Goal: Information Seeking & Learning: Learn about a topic

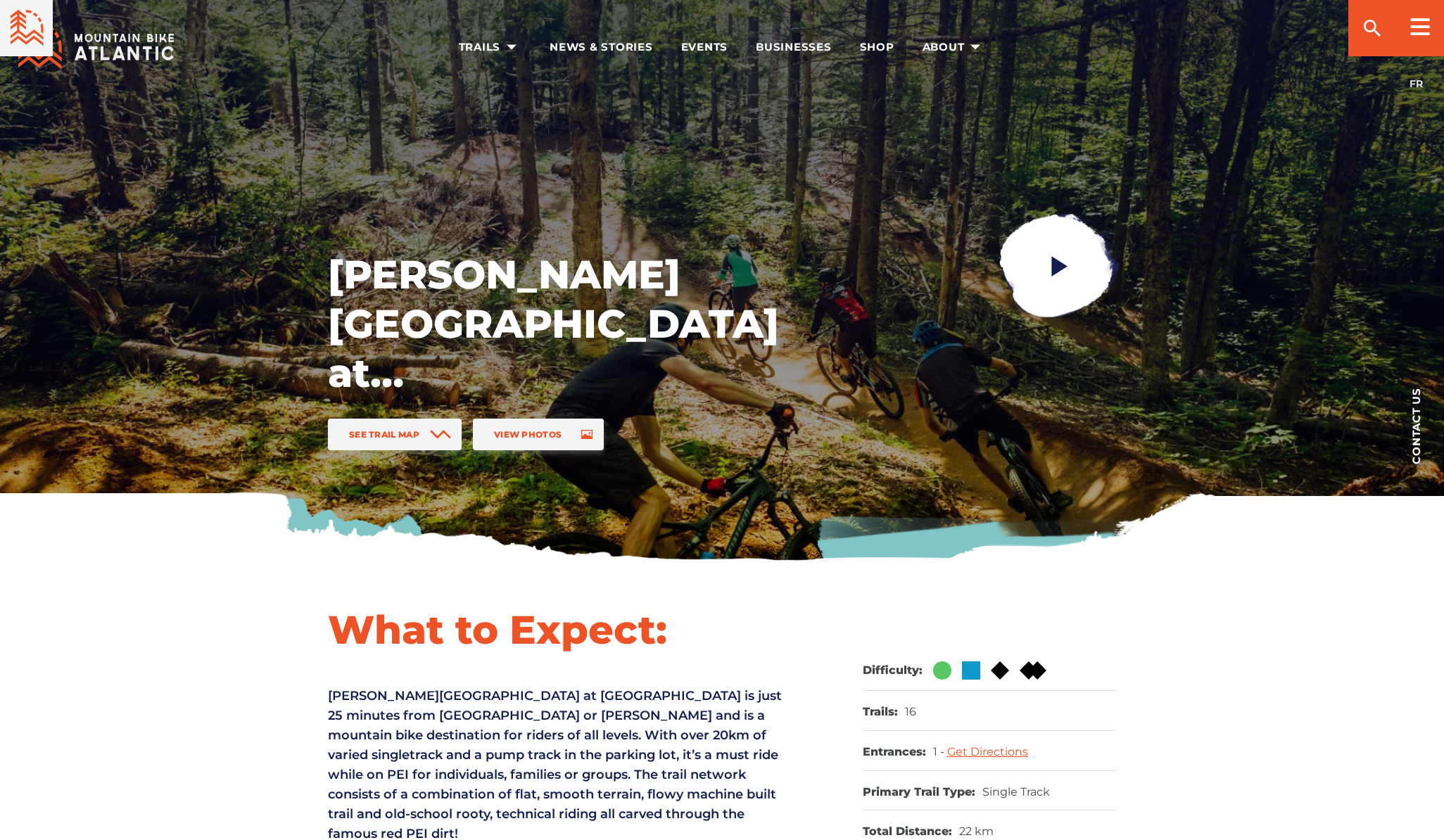
scroll to position [366, 0]
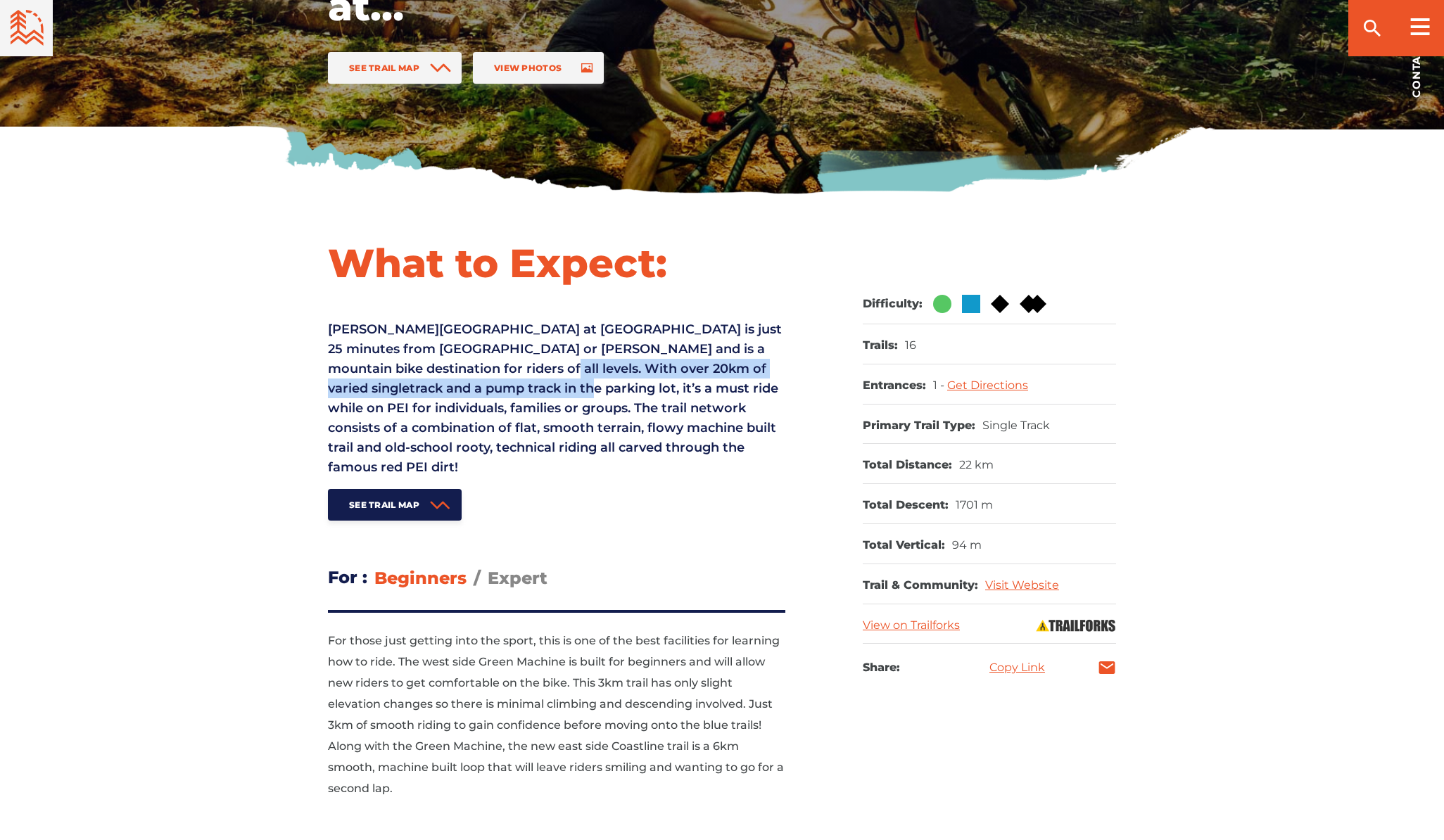
drag, startPoint x: 470, startPoint y: 364, endPoint x: 522, endPoint y: 391, distance: 58.6
click at [522, 391] on span "[PERSON_NAME][GEOGRAPHIC_DATA] at [GEOGRAPHIC_DATA] is just 25 minutes from [GE…" at bounding box center [555, 398] width 454 height 154
click at [513, 397] on div at bounding box center [513, 397] width 0 height 0
click at [517, 381] on span "[PERSON_NAME][GEOGRAPHIC_DATA] at [GEOGRAPHIC_DATA] is just 25 minutes from [GE…" at bounding box center [555, 398] width 454 height 154
click at [525, 386] on span "[PERSON_NAME][GEOGRAPHIC_DATA] at [GEOGRAPHIC_DATA] is just 25 minutes from [GE…" at bounding box center [555, 398] width 454 height 154
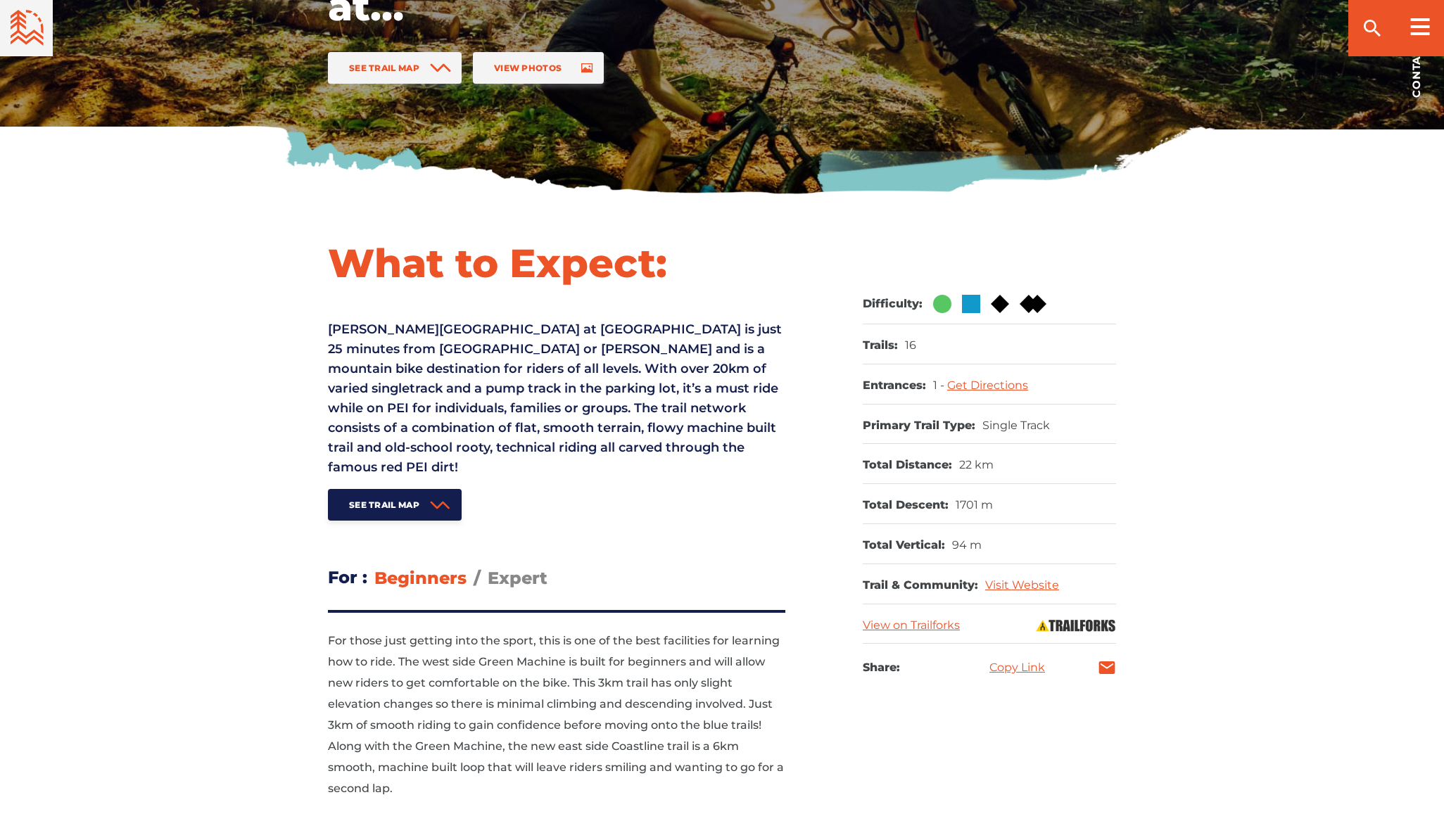
click at [560, 424] on span "[PERSON_NAME][GEOGRAPHIC_DATA] at [GEOGRAPHIC_DATA] is just 25 minutes from [GE…" at bounding box center [555, 398] width 454 height 154
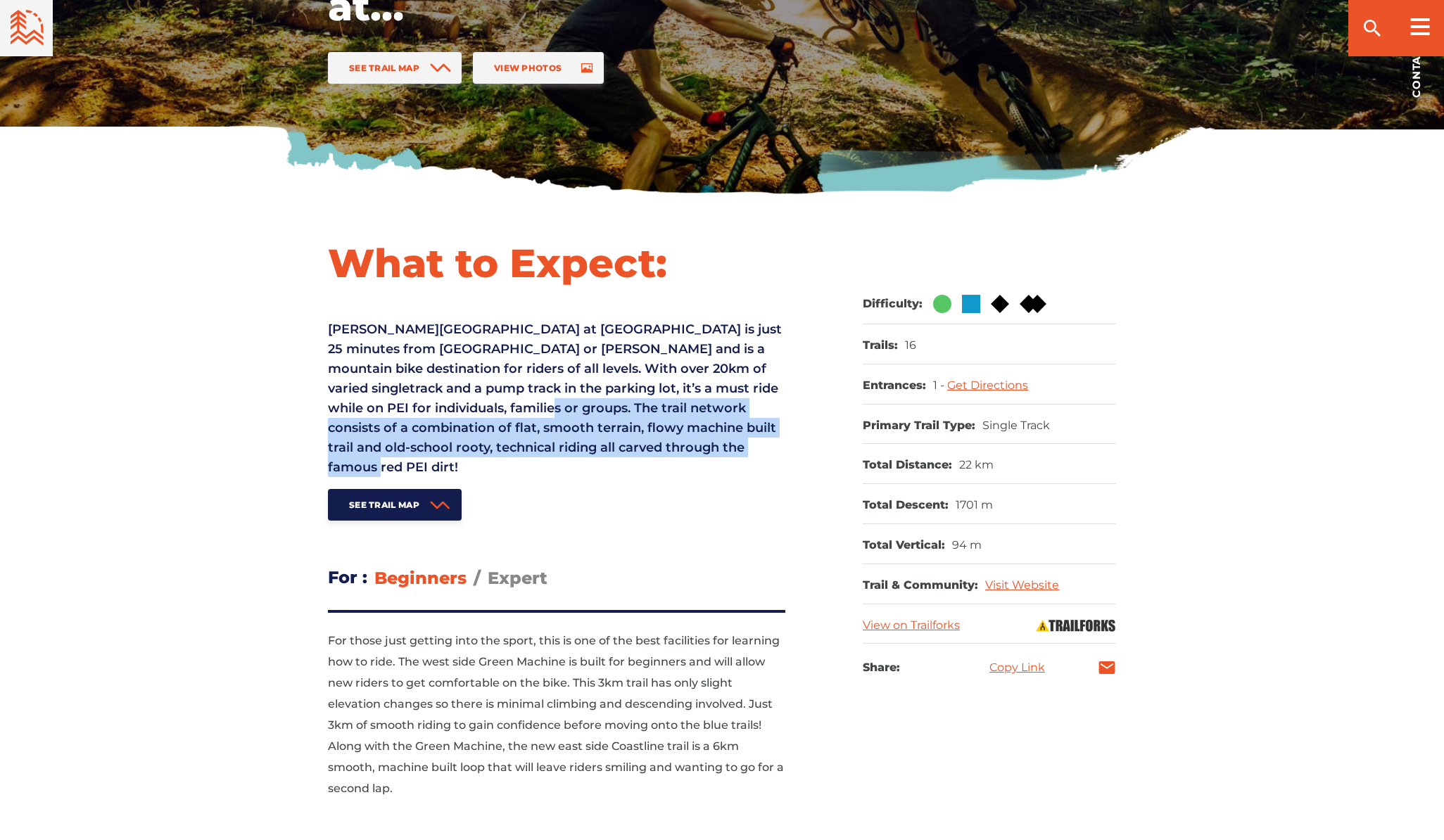
drag, startPoint x: 531, startPoint y: 406, endPoint x: 441, endPoint y: 470, distance: 110.4
click at [441, 470] on p "[PERSON_NAME][GEOGRAPHIC_DATA] at [GEOGRAPHIC_DATA] is just 25 minutes from [GE…" at bounding box center [557, 399] width 458 height 158
click at [432, 476] on div at bounding box center [432, 476] width 0 height 0
click at [618, 458] on p "[PERSON_NAME][GEOGRAPHIC_DATA] at [GEOGRAPHIC_DATA] is just 25 minutes from [GE…" at bounding box center [557, 399] width 458 height 158
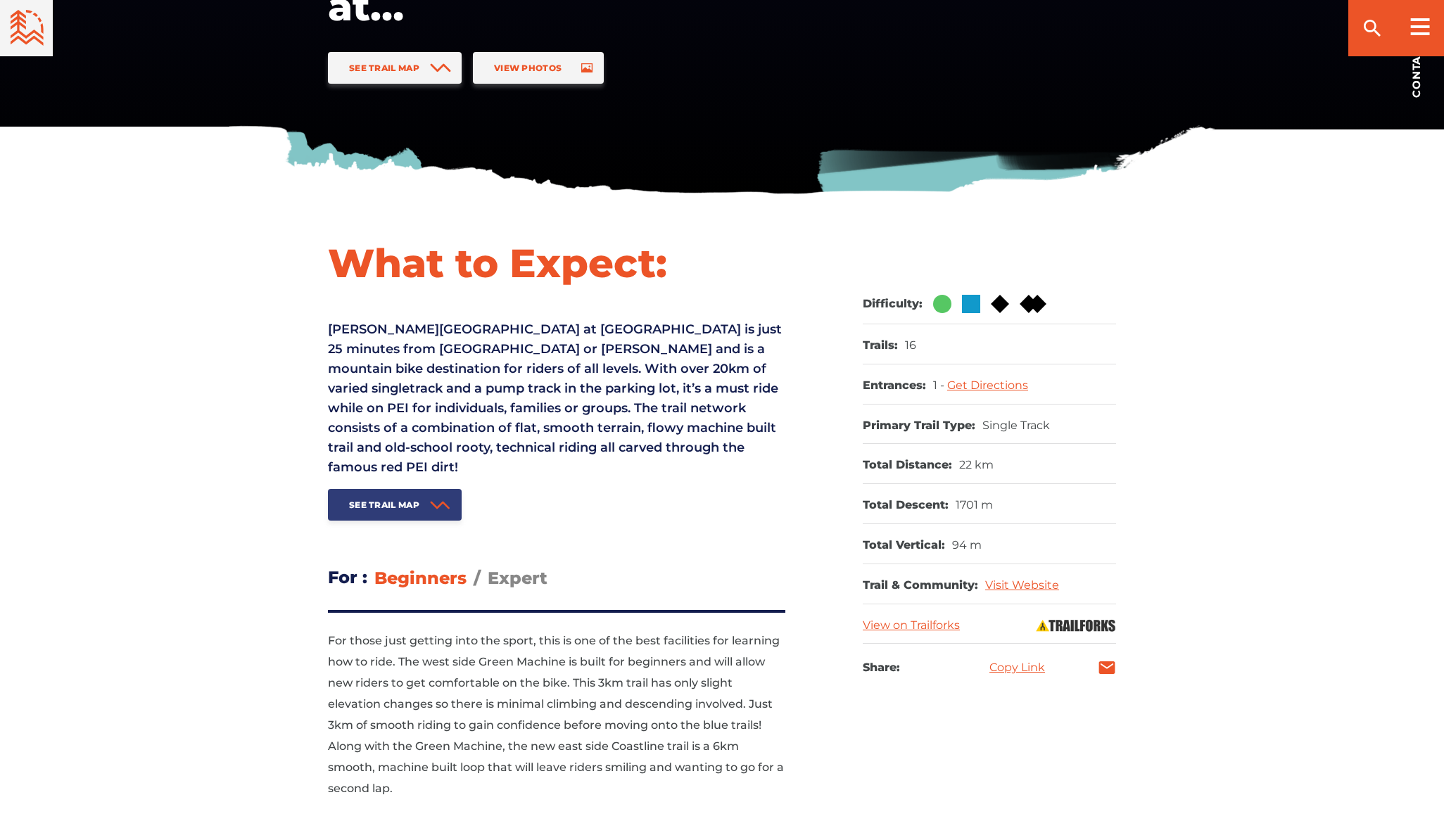
click at [386, 506] on span "See Trail Map" at bounding box center [384, 505] width 70 height 11
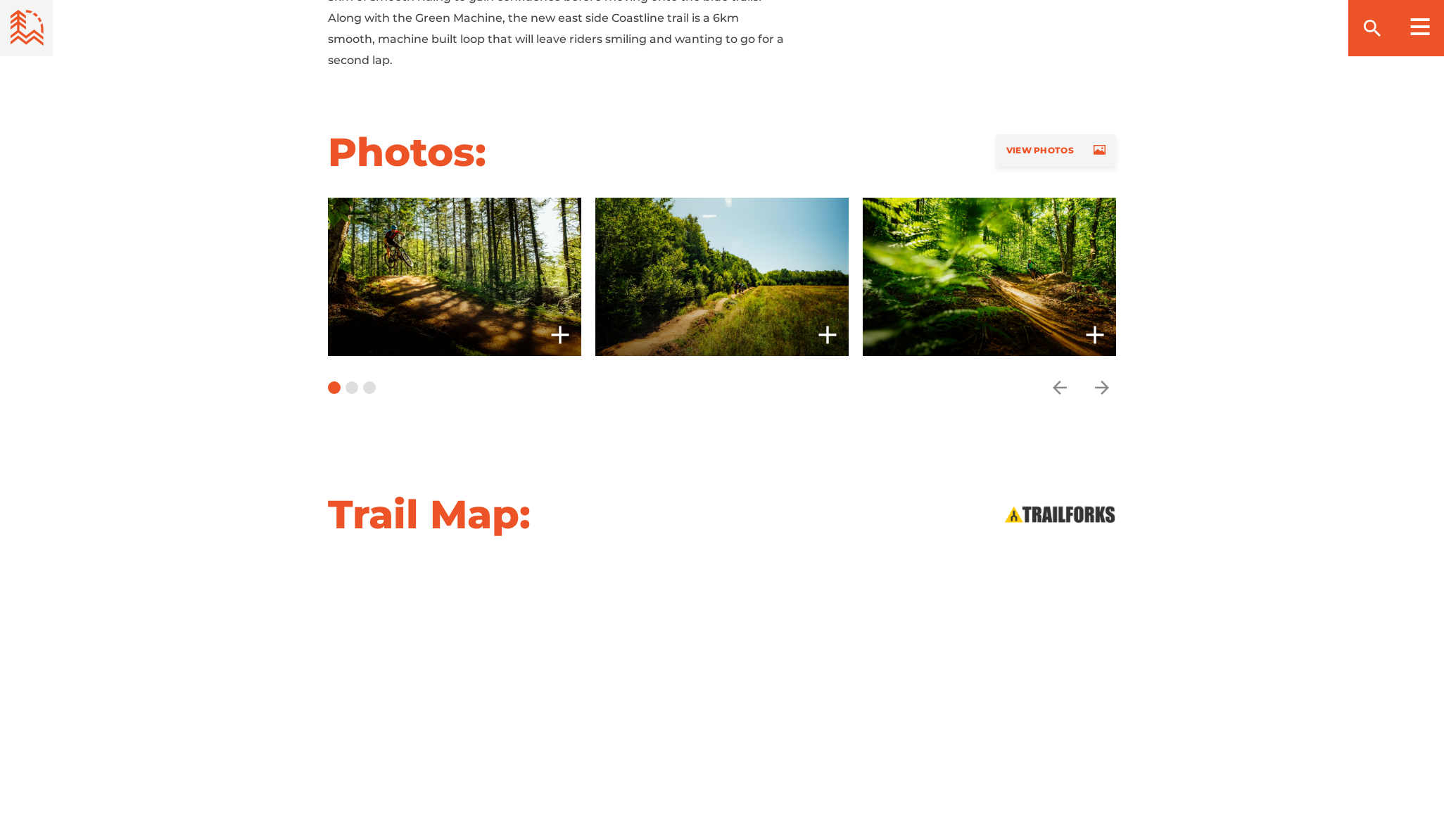
scroll to position [1092, 0]
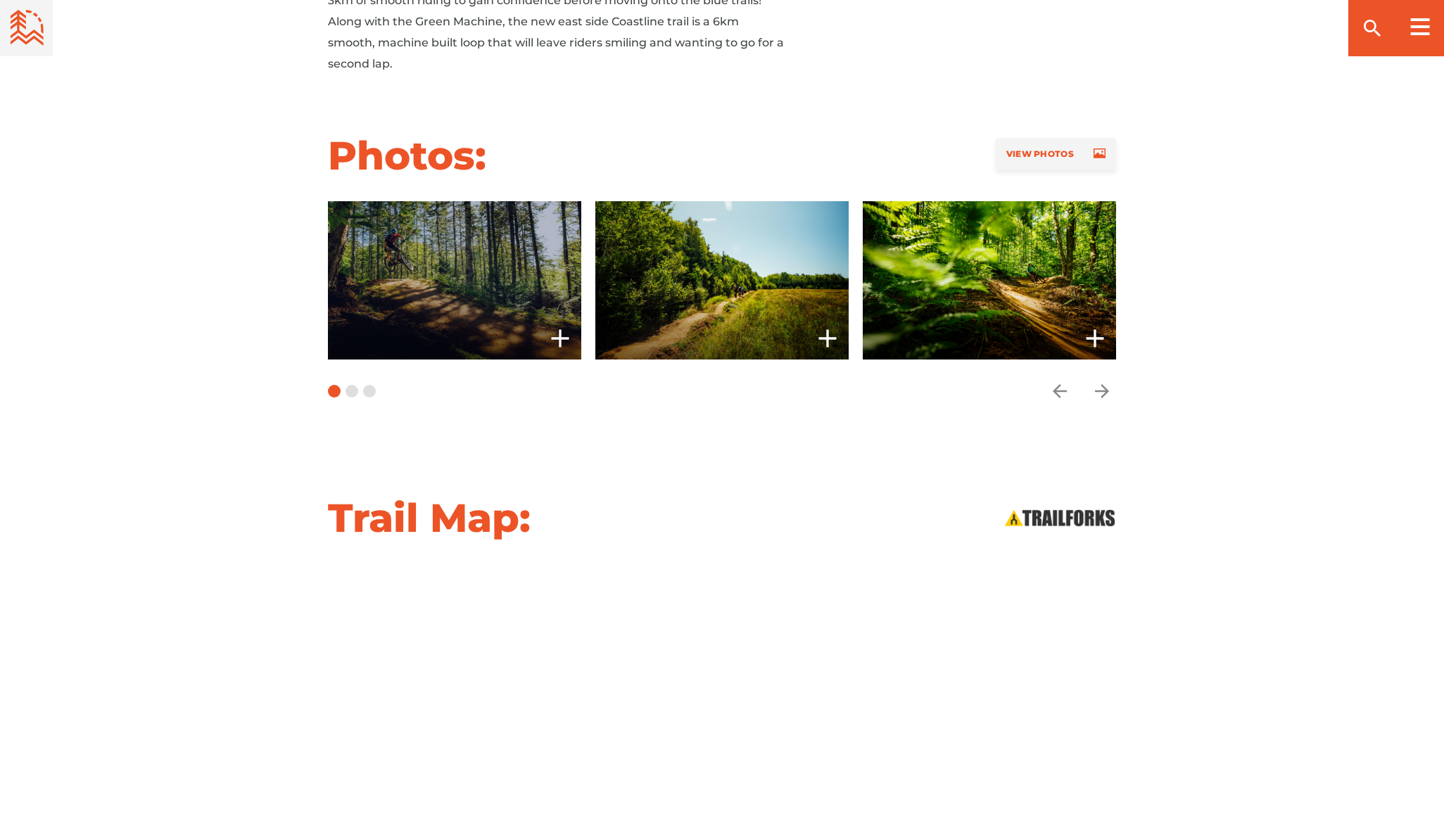
click at [560, 329] on icon "add" at bounding box center [559, 337] width 18 height 18
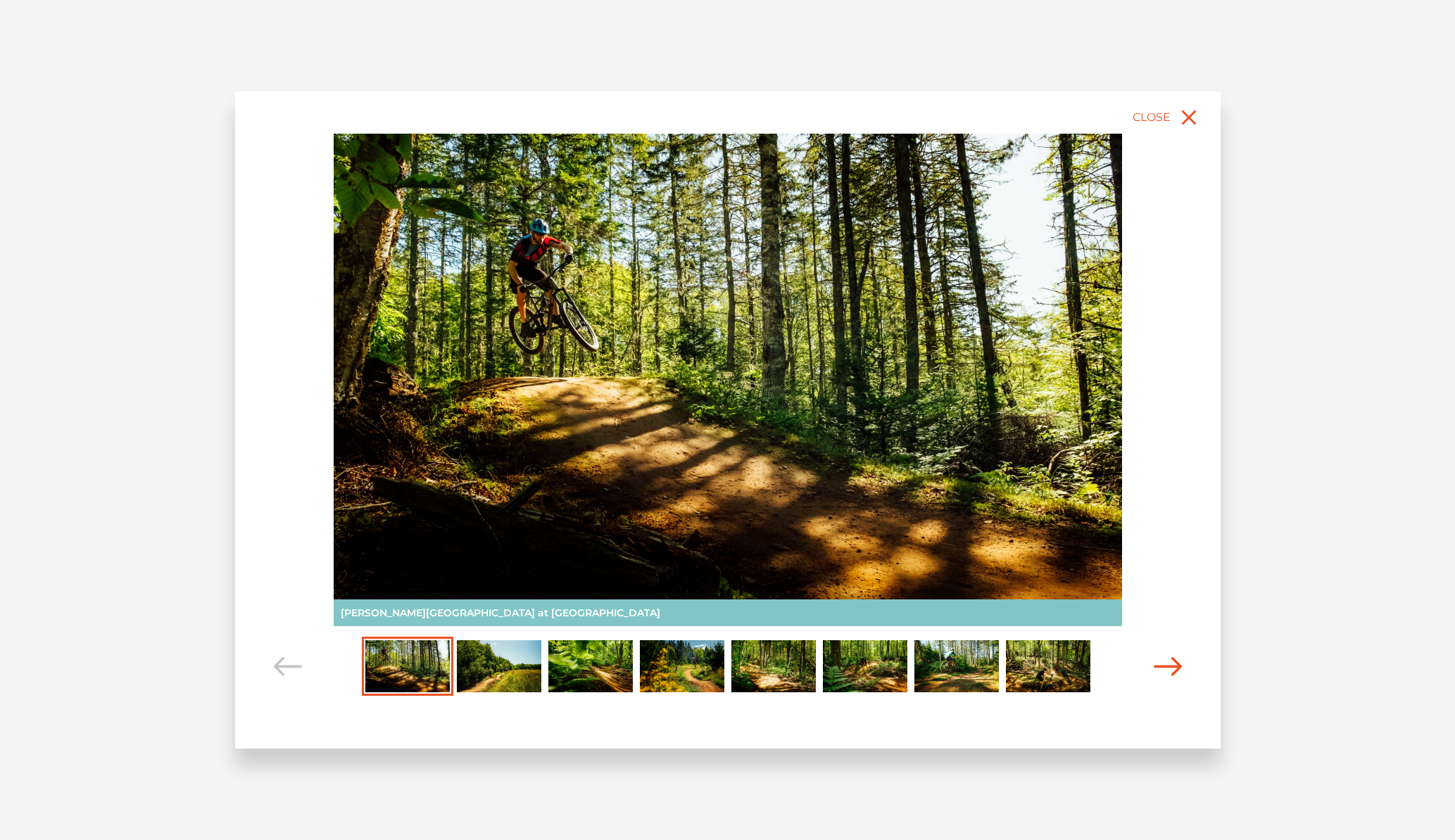
click at [1167, 669] on icon "Carousel Navigation" at bounding box center [1168, 666] width 28 height 19
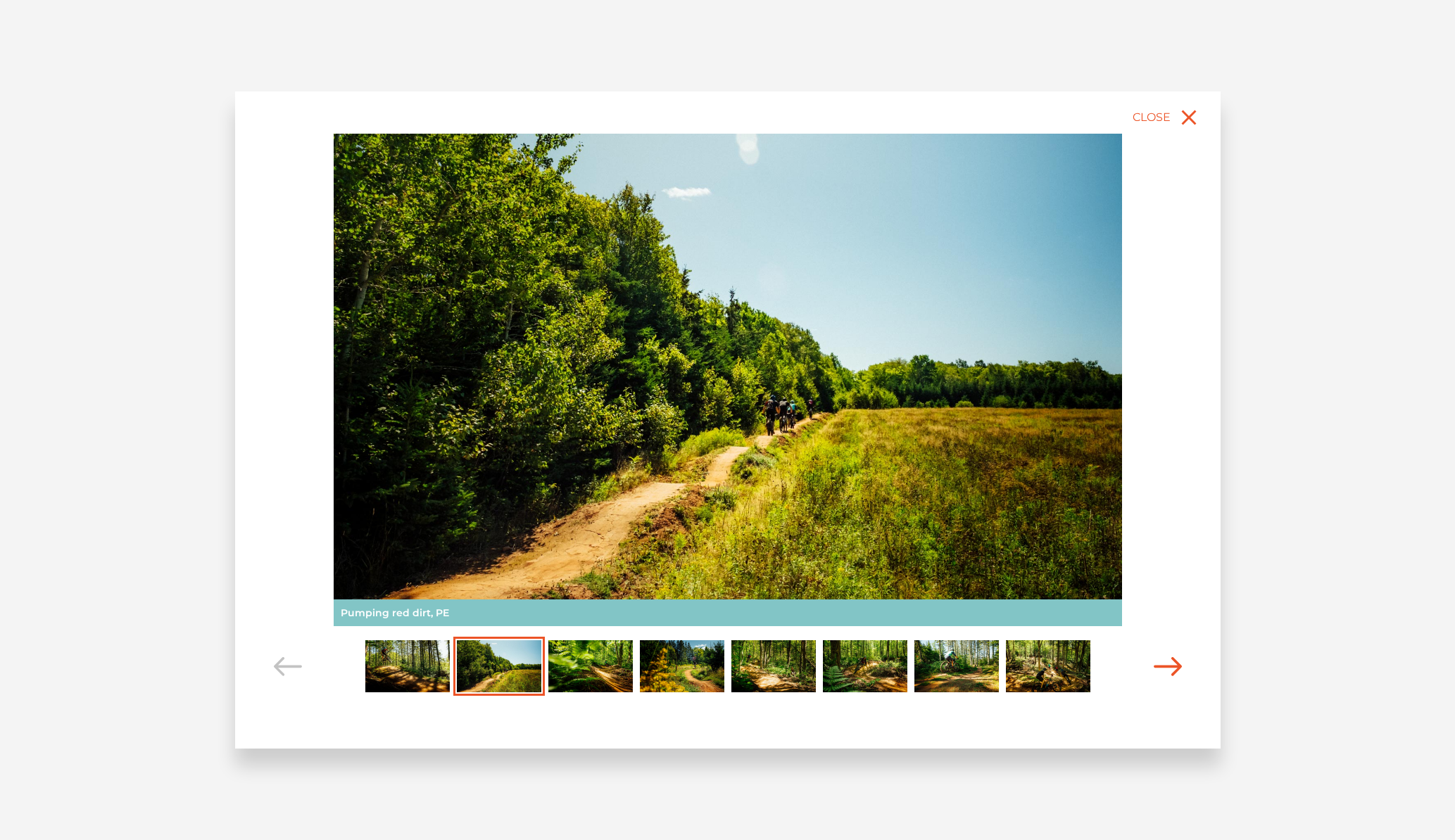
click at [1167, 669] on icon "Carousel Navigation" at bounding box center [1168, 666] width 28 height 19
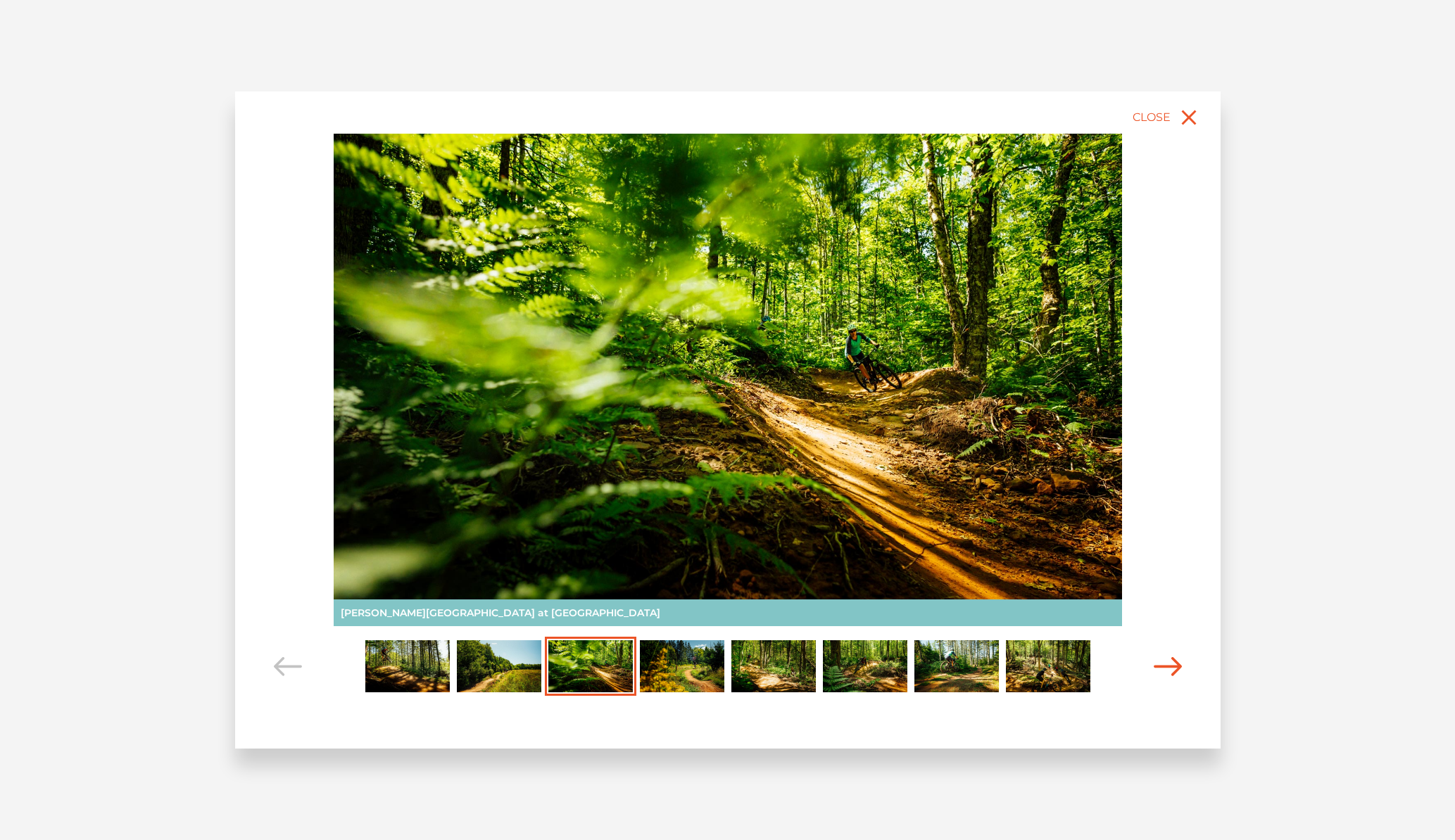
click at [1167, 670] on icon "Carousel Navigation" at bounding box center [1168, 666] width 28 height 19
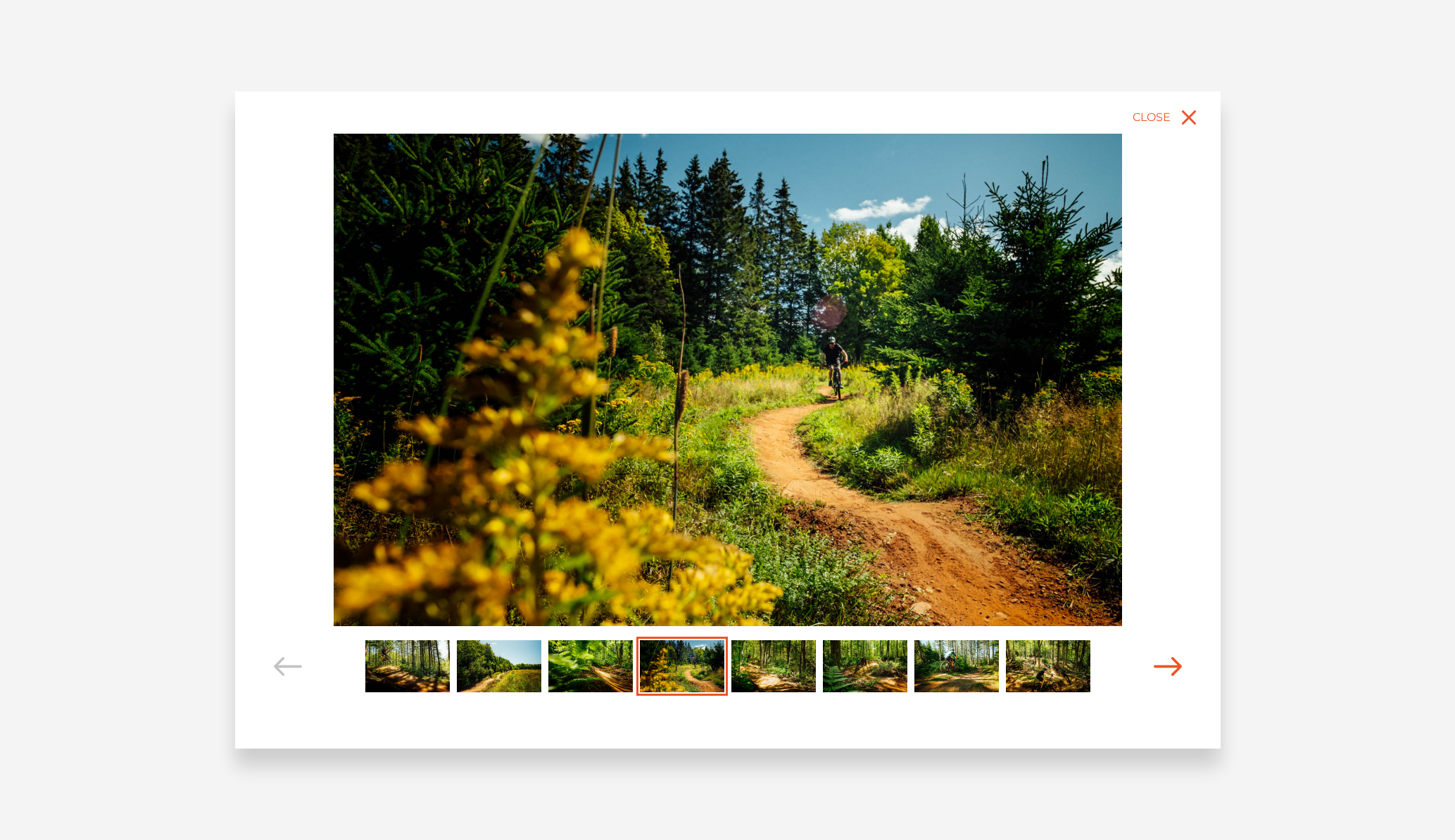
click at [1167, 670] on icon "Carousel Navigation" at bounding box center [1168, 666] width 28 height 19
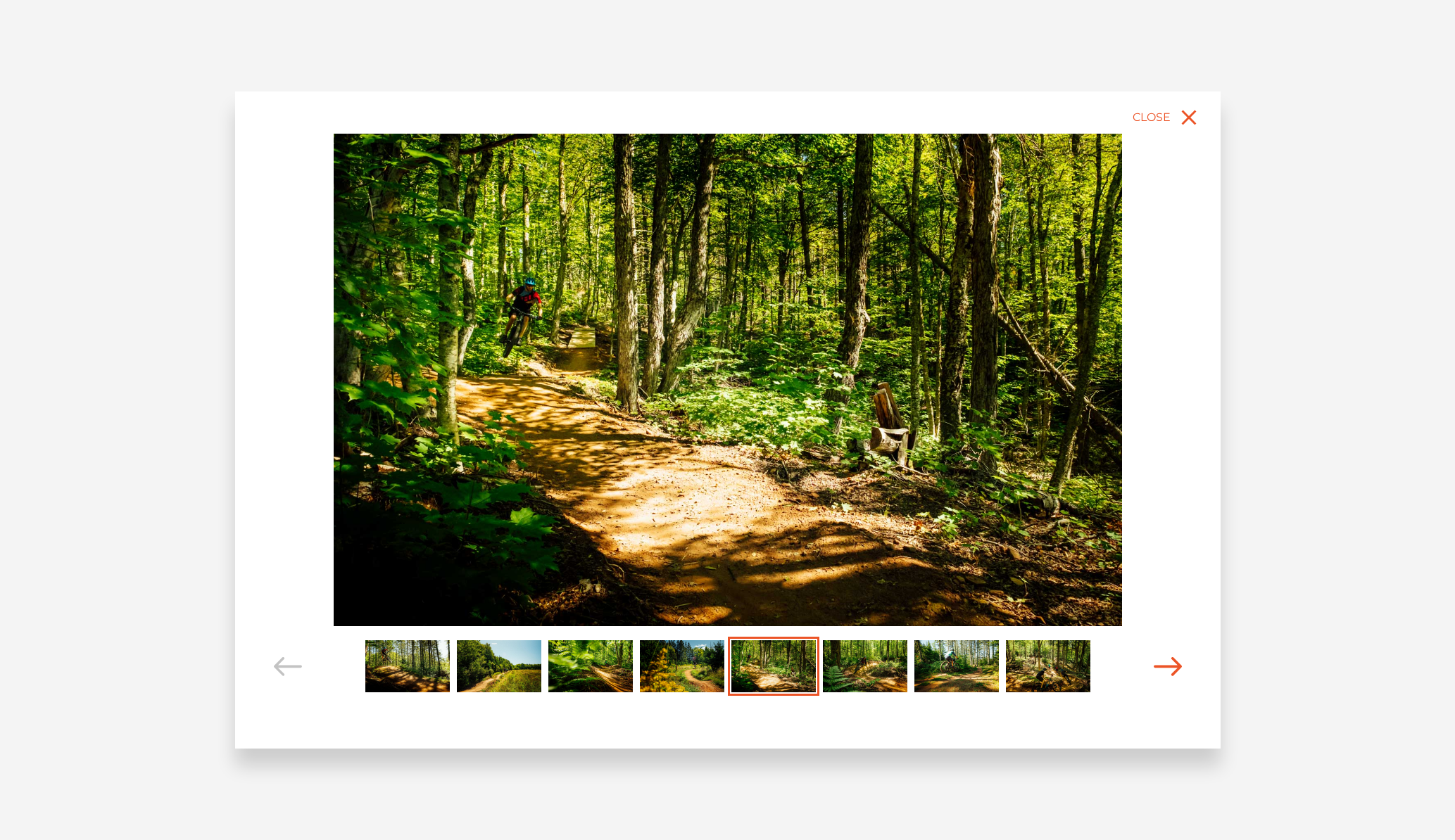
click at [1167, 670] on icon "Carousel Navigation" at bounding box center [1168, 666] width 28 height 19
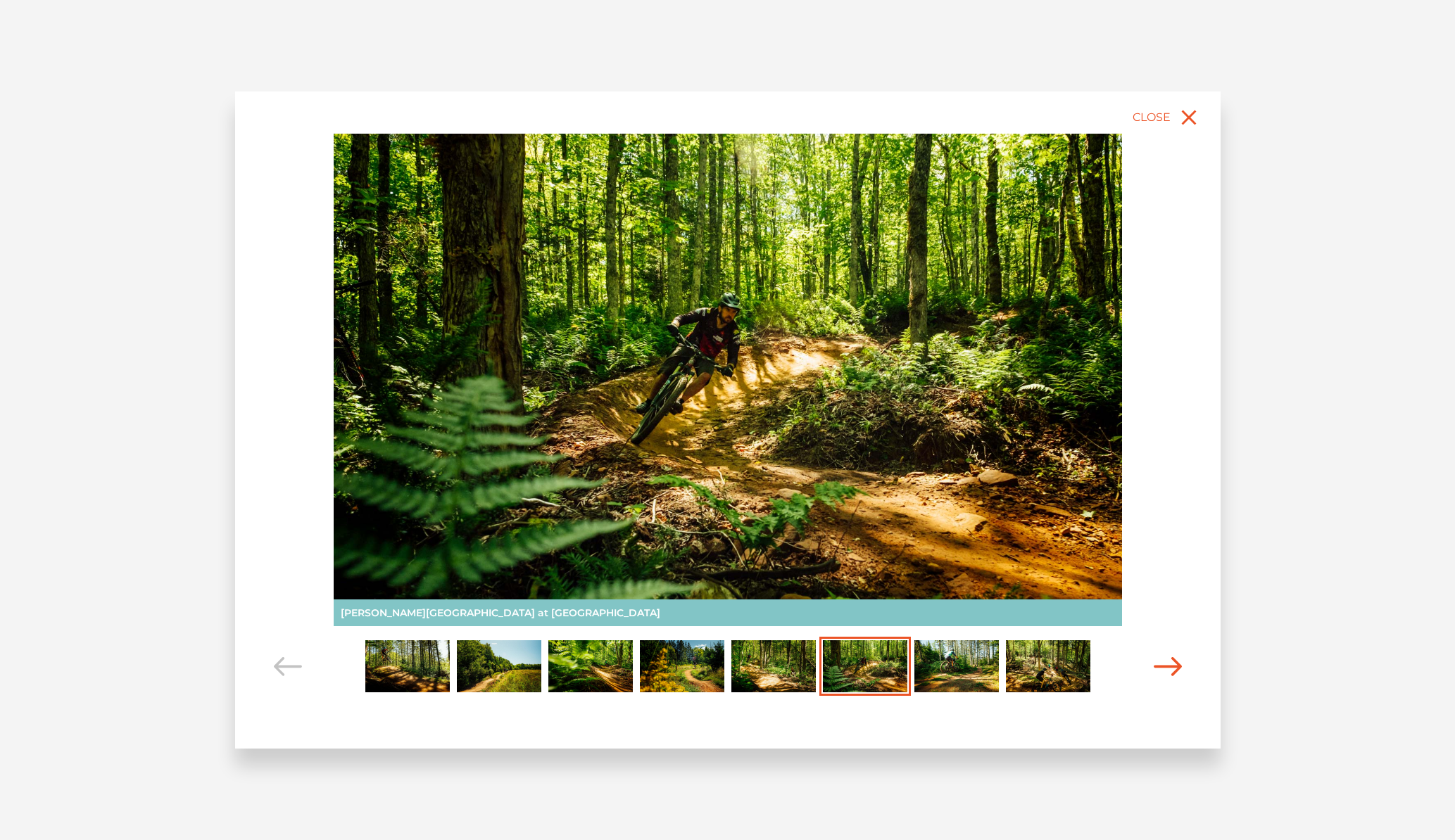
click at [1167, 670] on icon "Carousel Navigation" at bounding box center [1168, 666] width 28 height 19
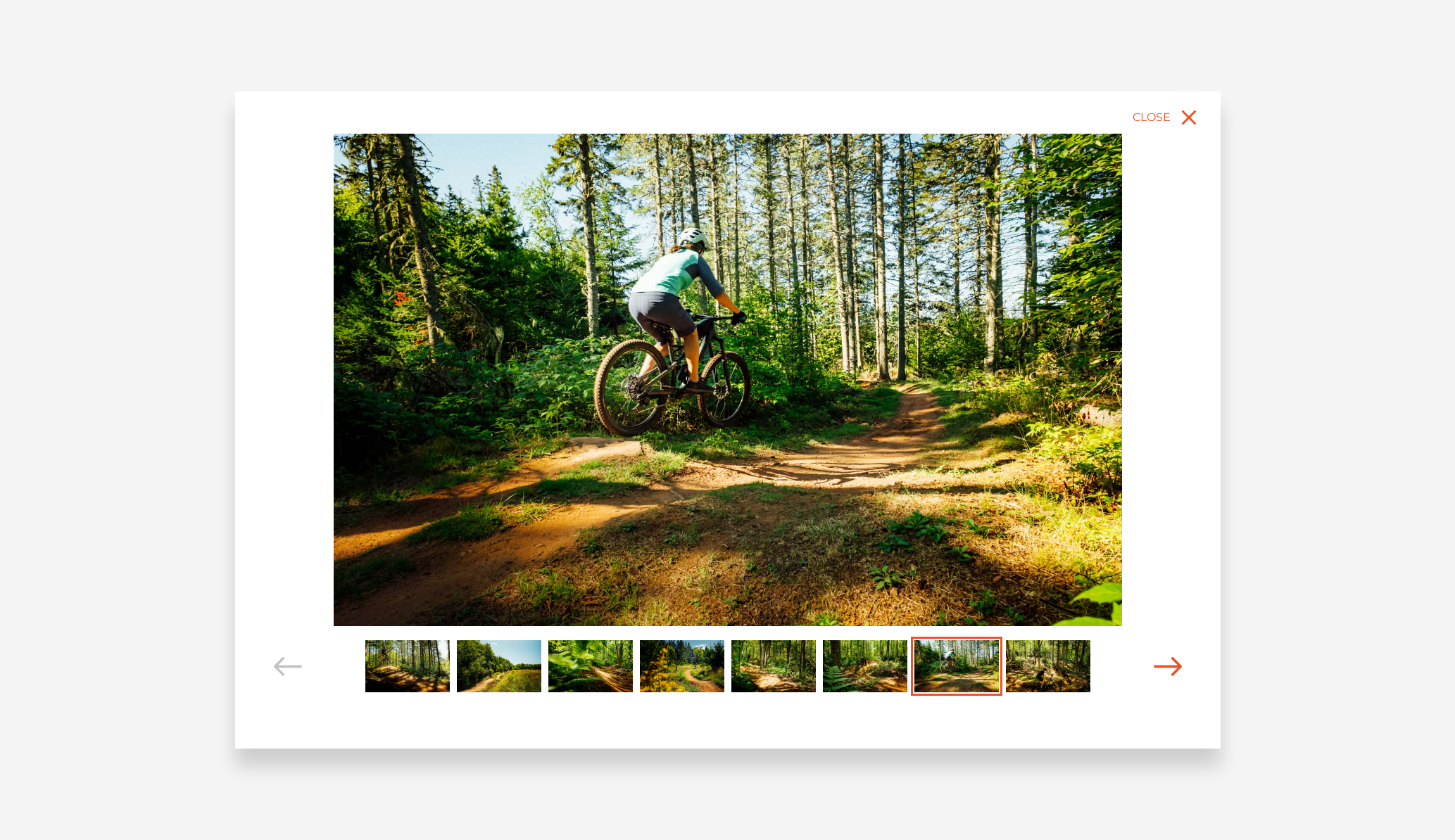
click at [1167, 670] on icon "Carousel Navigation" at bounding box center [1168, 666] width 28 height 19
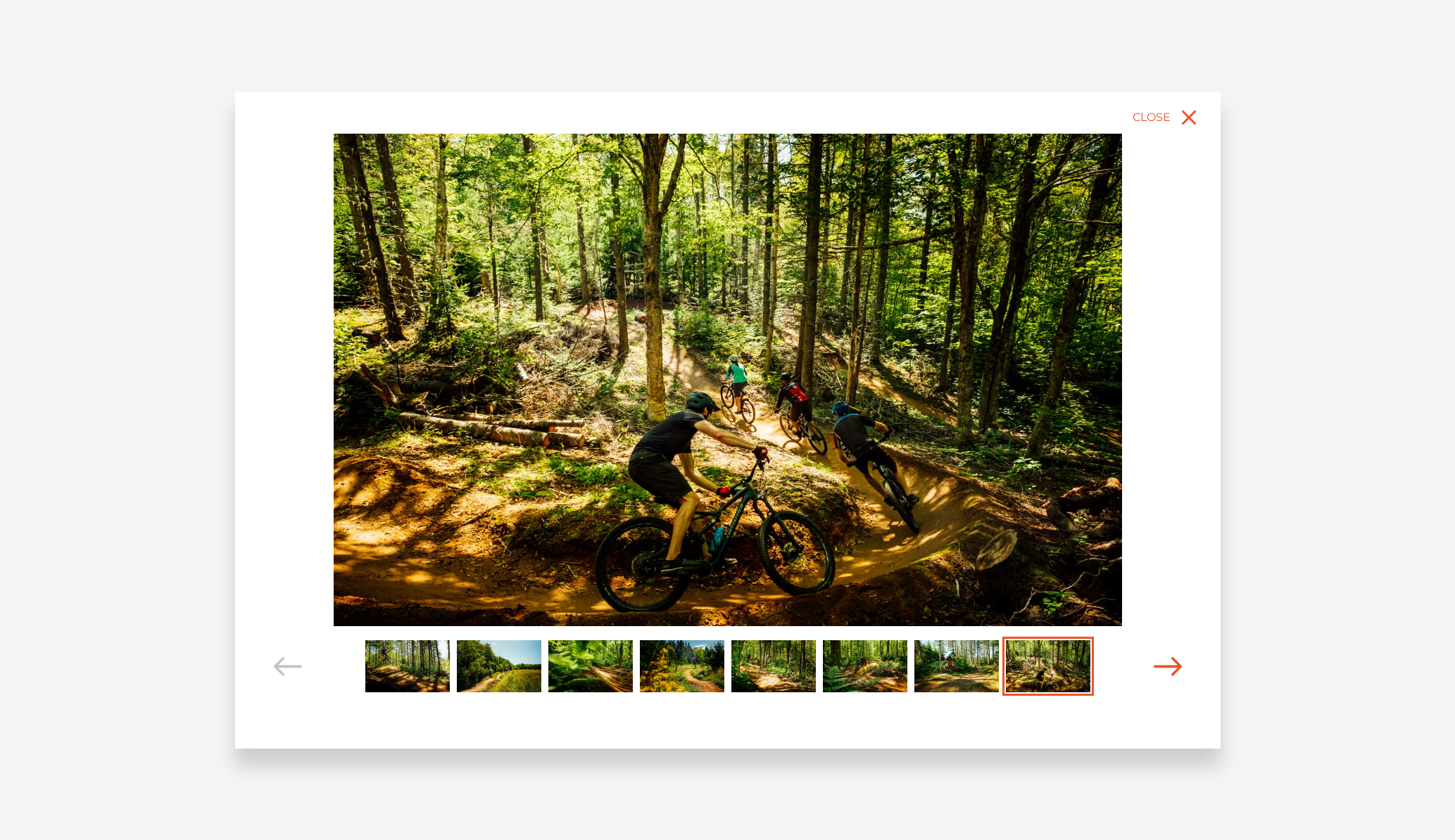
click at [1167, 670] on icon "Carousel Navigation" at bounding box center [1168, 666] width 28 height 19
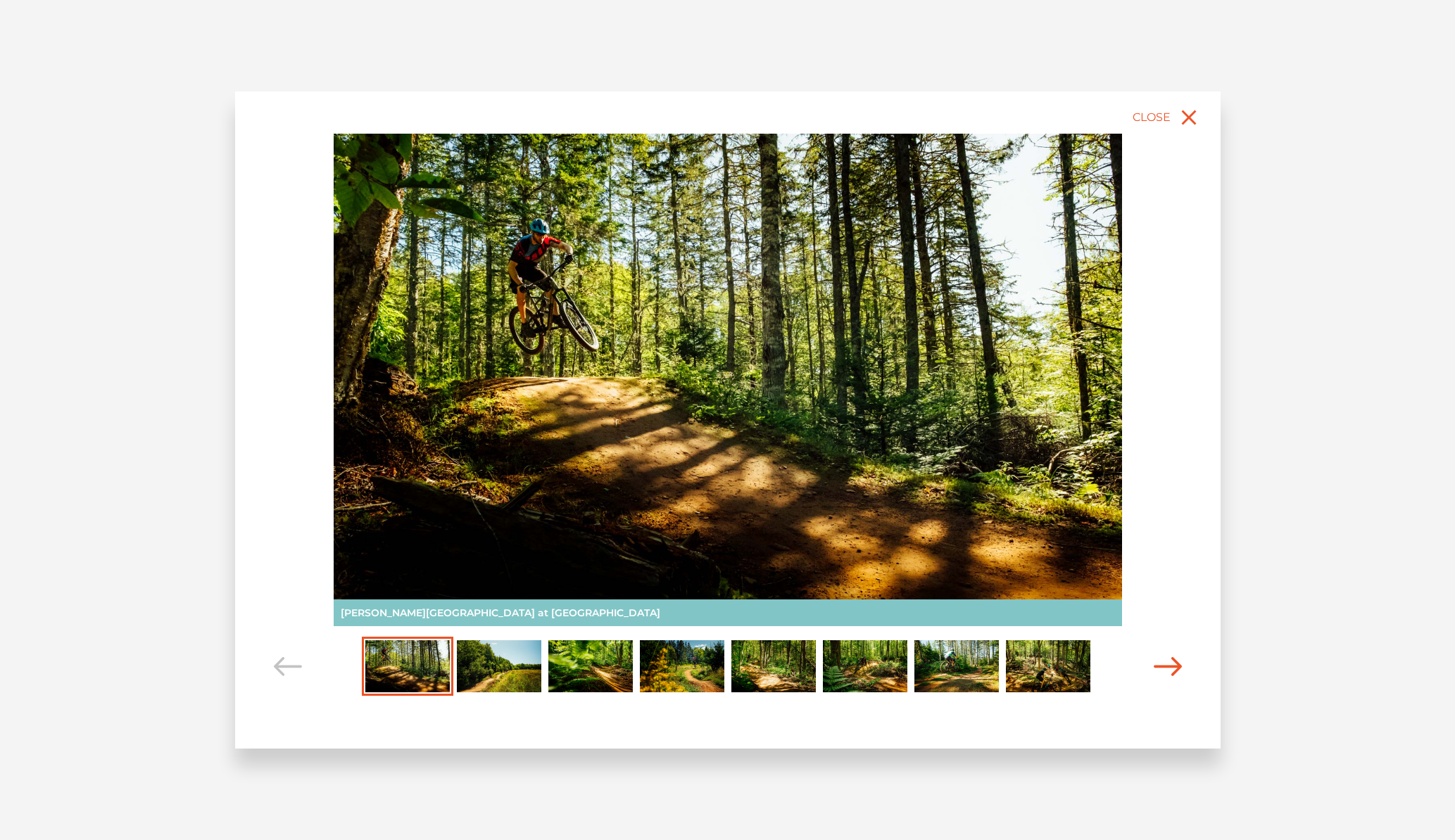
click at [1167, 670] on icon "Carousel Navigation" at bounding box center [1168, 666] width 28 height 19
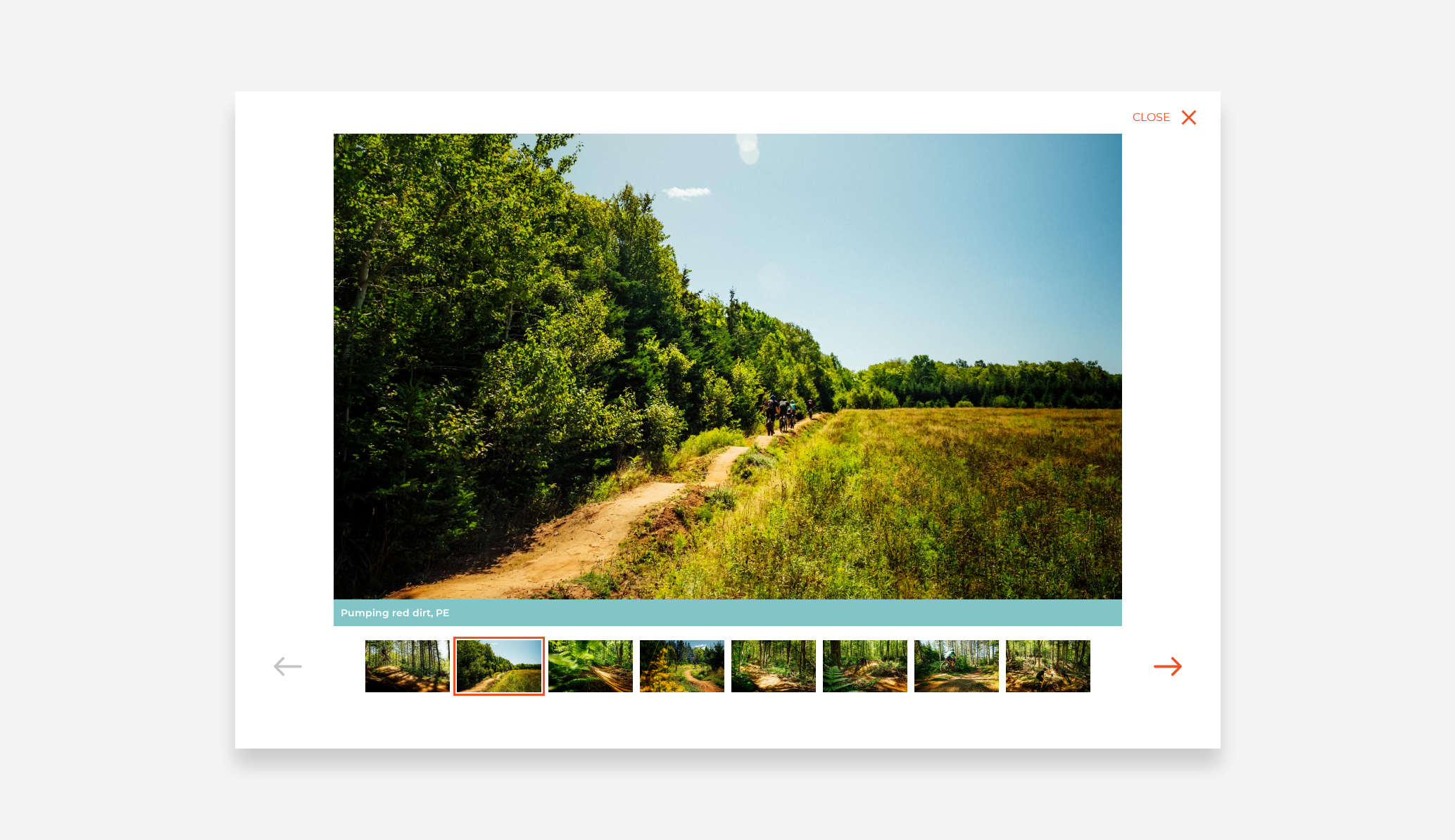
click at [1167, 670] on icon "Carousel Navigation" at bounding box center [1168, 666] width 28 height 19
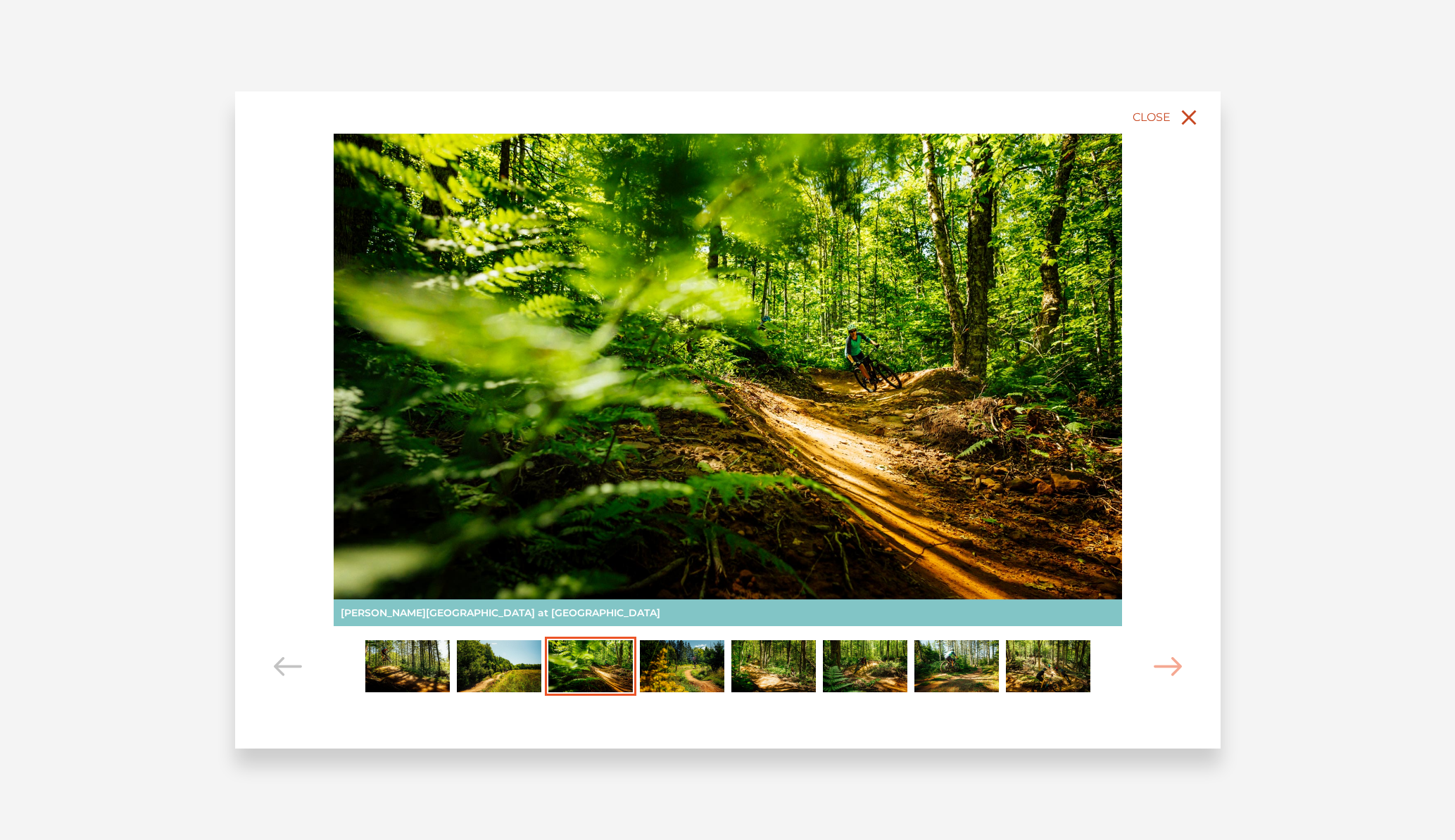
click at [1192, 116] on icon "close" at bounding box center [1188, 116] width 15 height 15
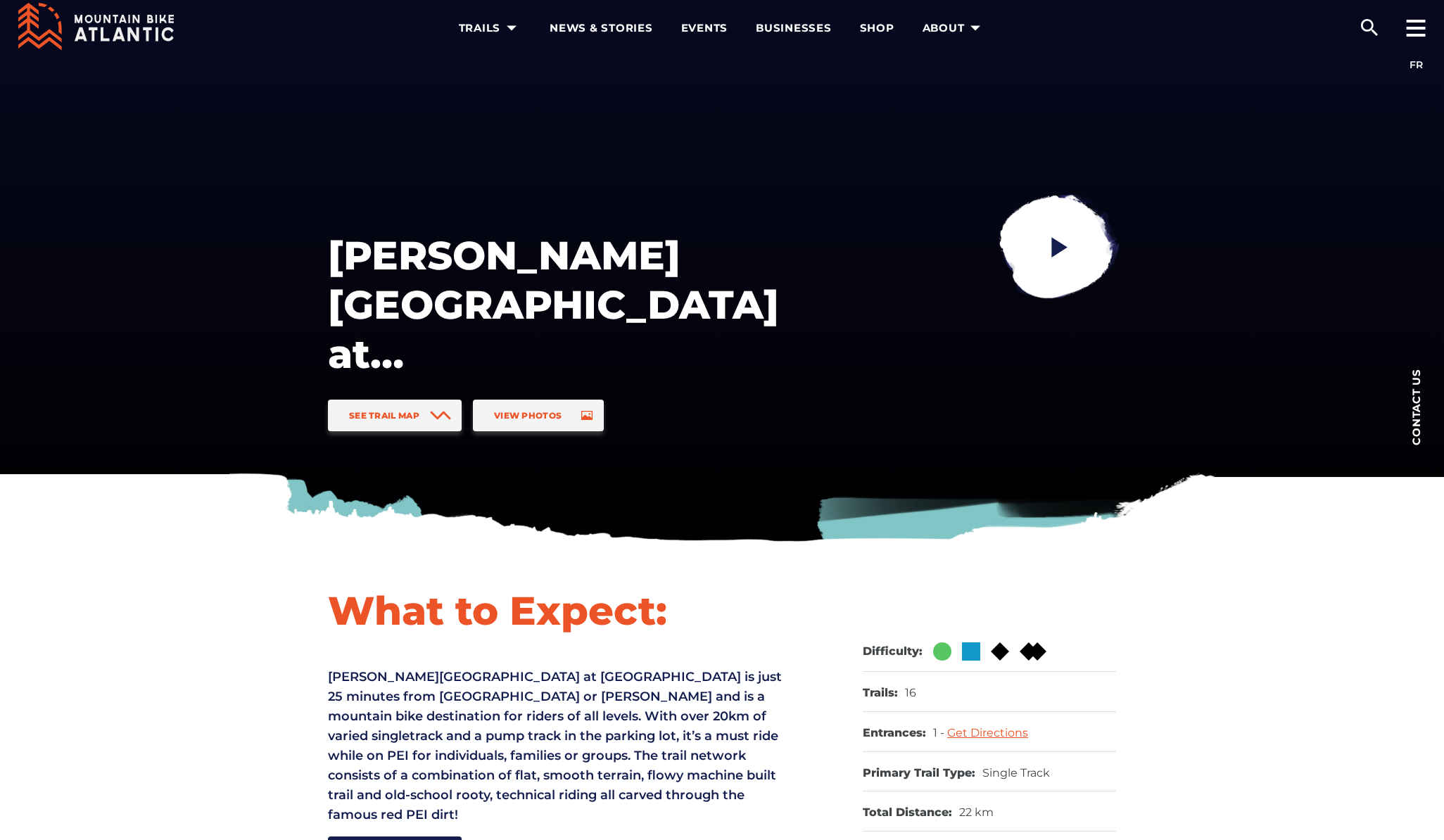
scroll to position [0, 0]
